Goal: Communication & Community: Answer question/provide support

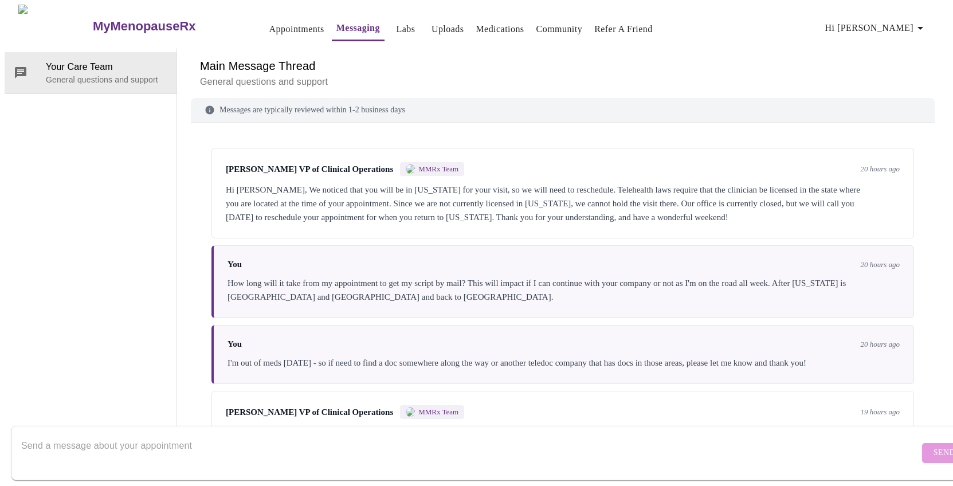
scroll to position [249, 0]
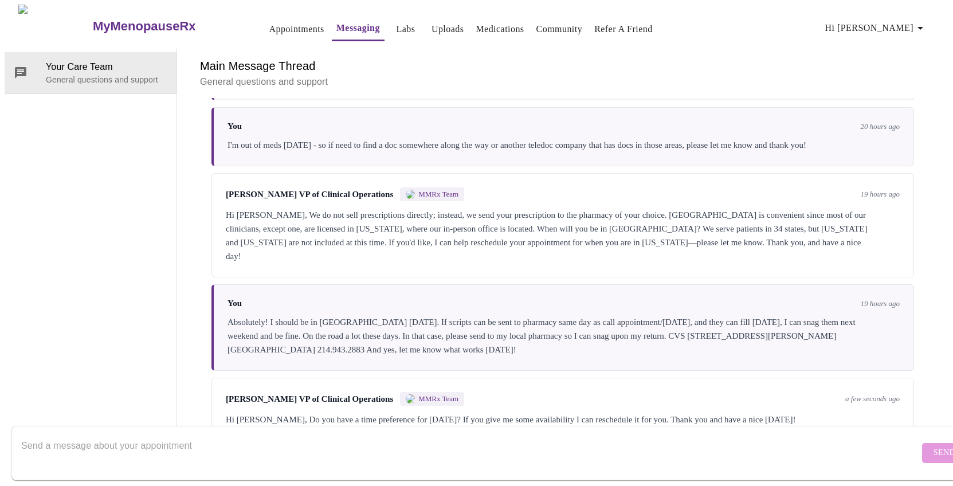
click at [232, 443] on textarea "Send a message about your appointment" at bounding box center [470, 452] width 898 height 37
type textarea "Sure [PERSON_NAME], let's do 10am CST"
click at [933, 446] on span "Send" at bounding box center [944, 453] width 22 height 14
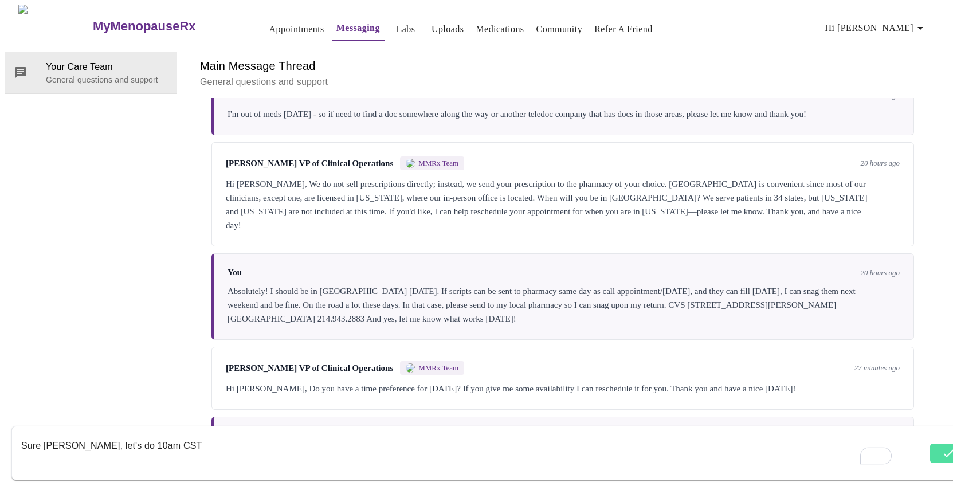
scroll to position [318, 0]
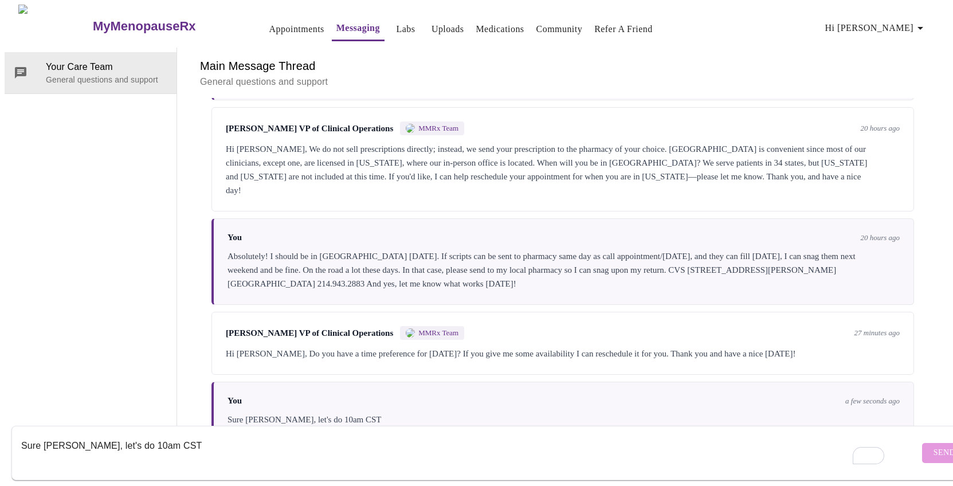
click at [661, 434] on textarea "Sure [PERSON_NAME], let's do 10am CST" at bounding box center [470, 452] width 898 height 37
type textarea "o"
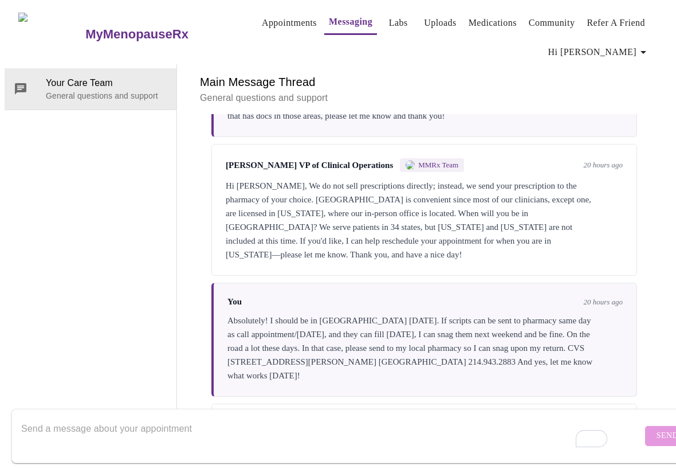
scroll to position [373, 0]
